Goal: Task Accomplishment & Management: Manage account settings

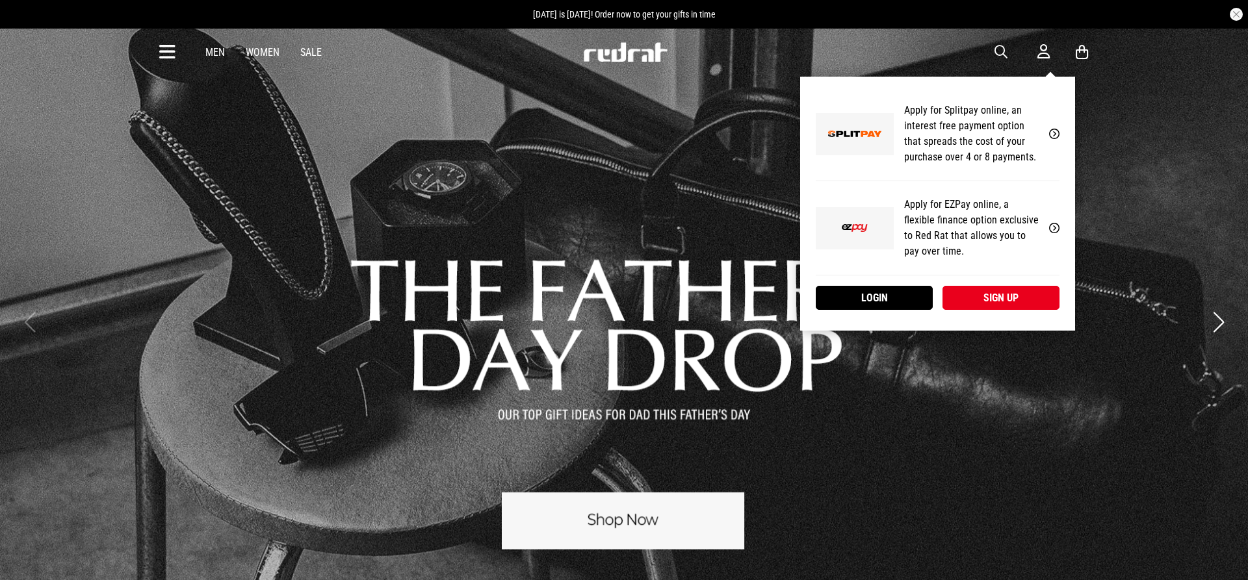
click at [1039, 51] on icon at bounding box center [1043, 52] width 12 height 16
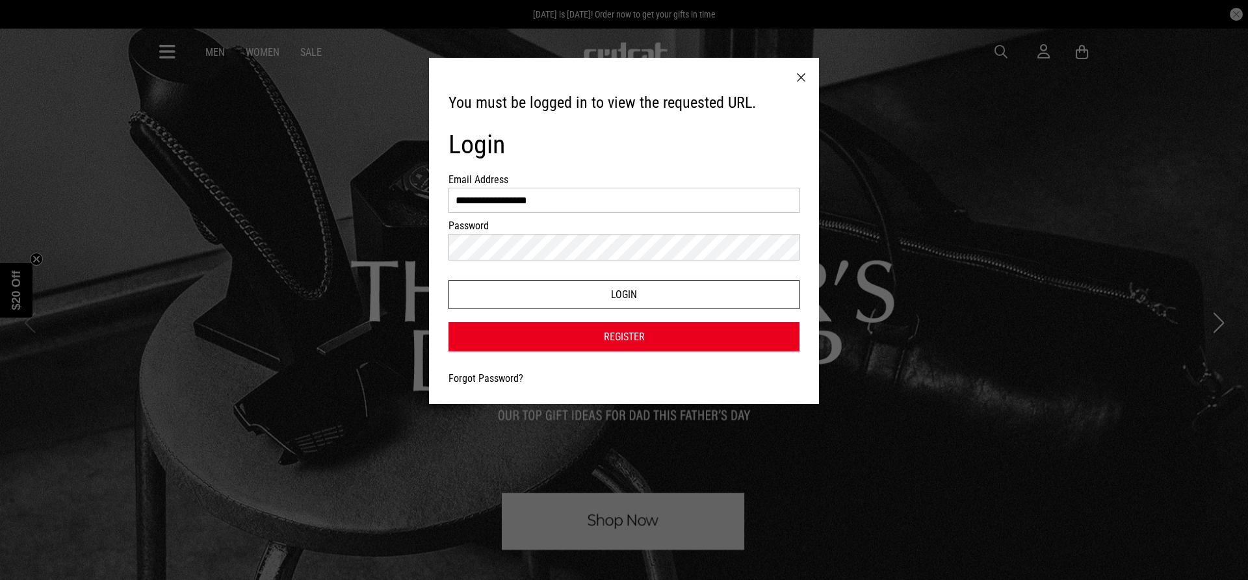
click at [606, 305] on button "Login" at bounding box center [623, 294] width 351 height 29
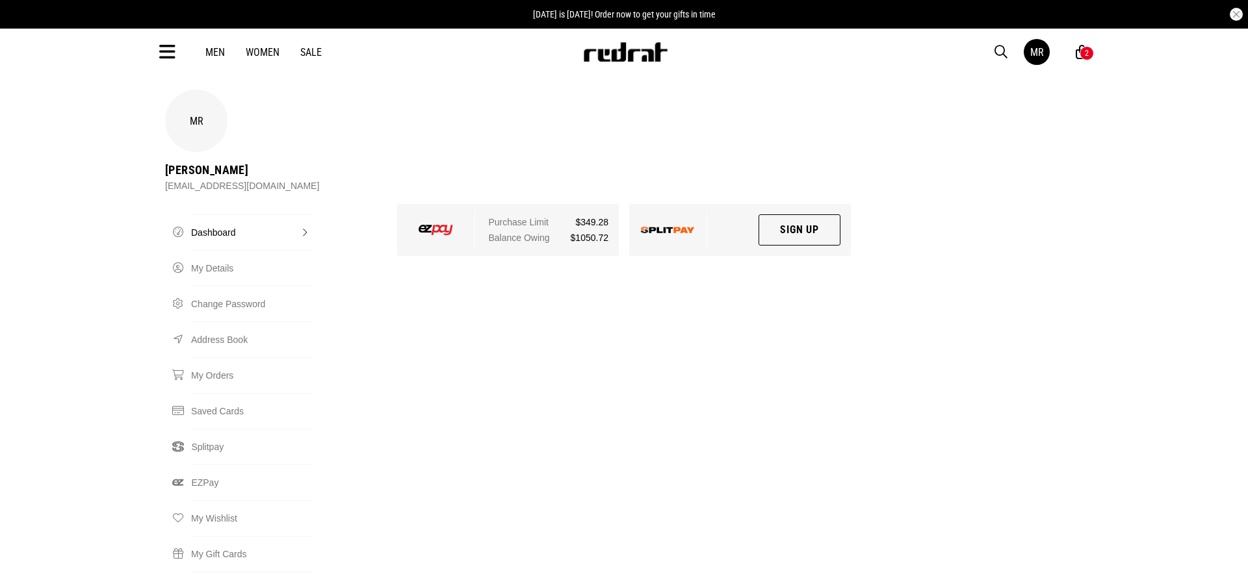
click at [206, 214] on link "Dashboard" at bounding box center [252, 232] width 122 height 36
click at [224, 214] on link "Dashboard" at bounding box center [252, 232] width 122 height 36
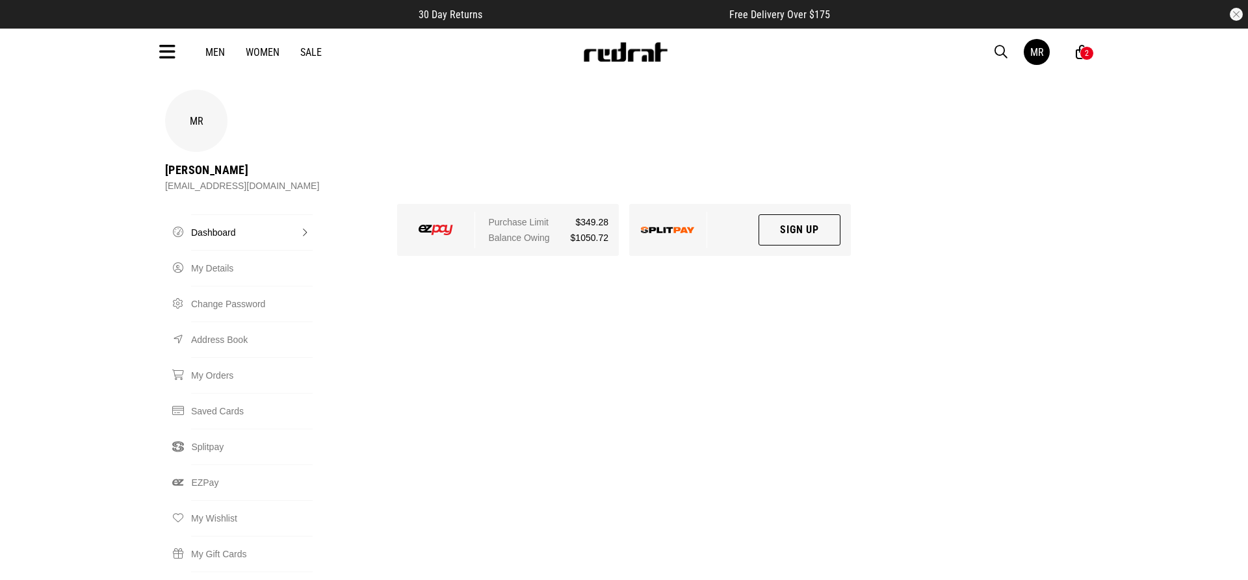
click at [307, 214] on link "Dashboard" at bounding box center [252, 232] width 122 height 36
click at [206, 465] on link "EZPay" at bounding box center [252, 483] width 122 height 36
